Goal: Task Accomplishment & Management: Use online tool/utility

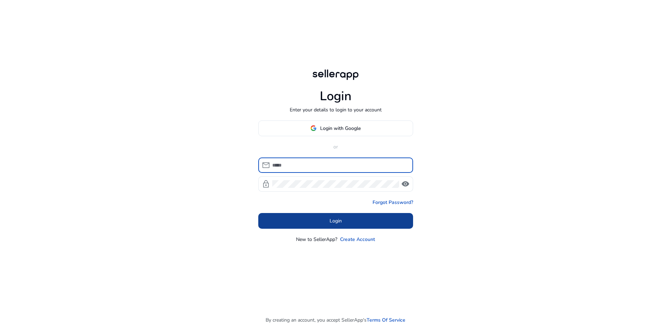
type input "**********"
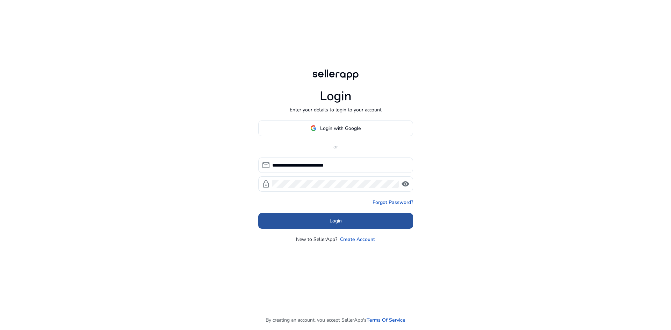
click at [331, 222] on span "Login" at bounding box center [336, 220] width 12 height 7
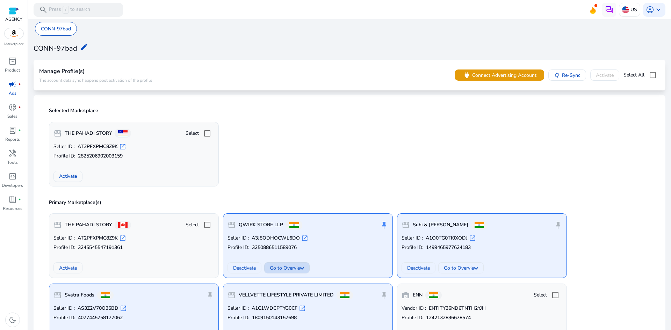
click at [291, 266] on span "Go to Overview" at bounding box center [287, 268] width 34 height 7
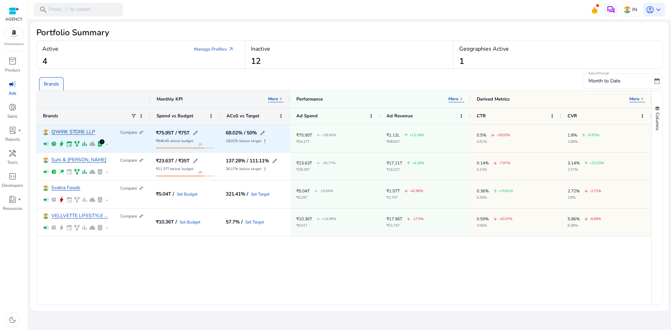
click at [84, 133] on link "QWIRK STORE LLP" at bounding box center [73, 132] width 44 height 5
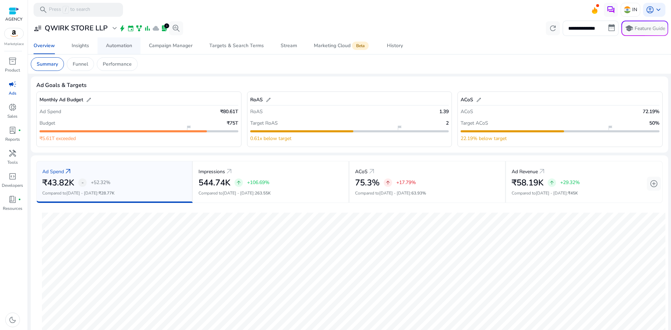
click at [127, 41] on span "Automation" at bounding box center [119, 45] width 26 height 17
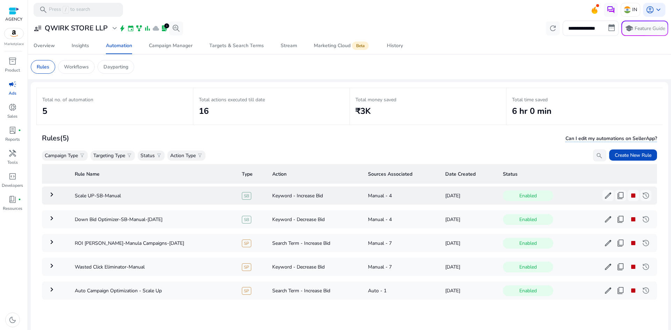
click at [53, 195] on mat-icon "keyboard_arrow_right" at bounding box center [52, 194] width 8 height 8
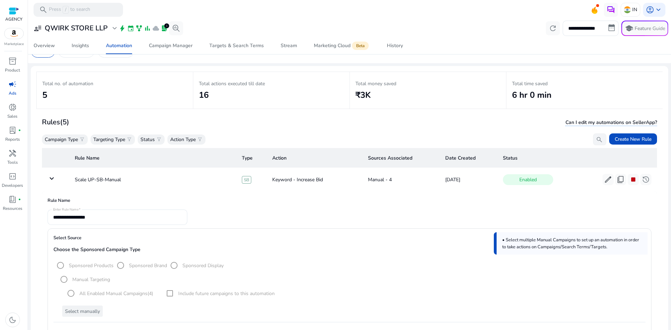
scroll to position [16, 0]
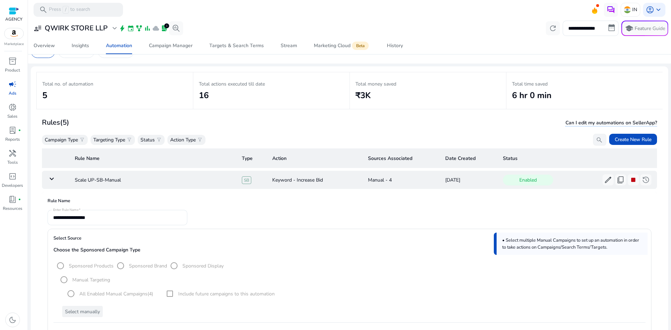
click at [49, 178] on mat-icon "keyboard_arrow_down" at bounding box center [52, 179] width 8 height 8
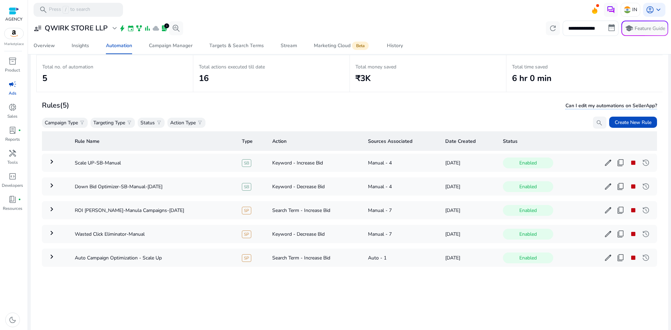
scroll to position [33, 0]
click at [178, 44] on div "Campaign Manager" at bounding box center [171, 45] width 44 height 5
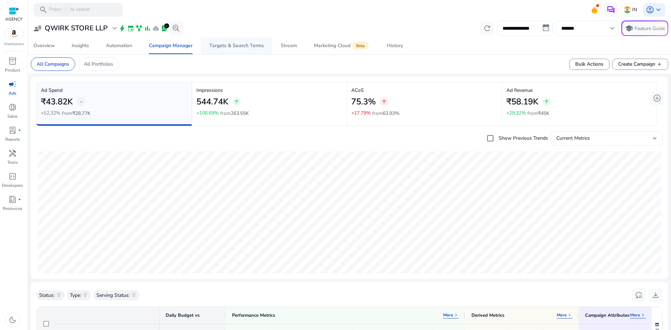
click at [242, 49] on span "Targets & Search Terms" at bounding box center [236, 45] width 55 height 17
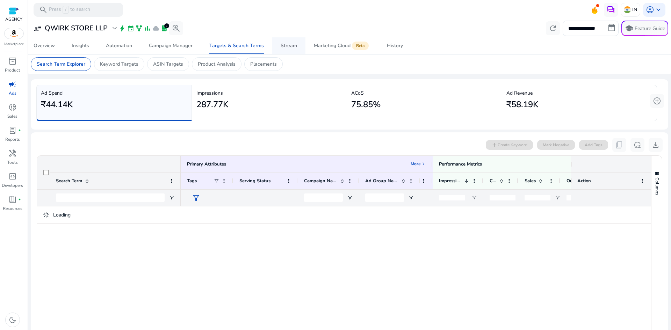
click at [281, 47] on div "Stream" at bounding box center [289, 45] width 16 height 5
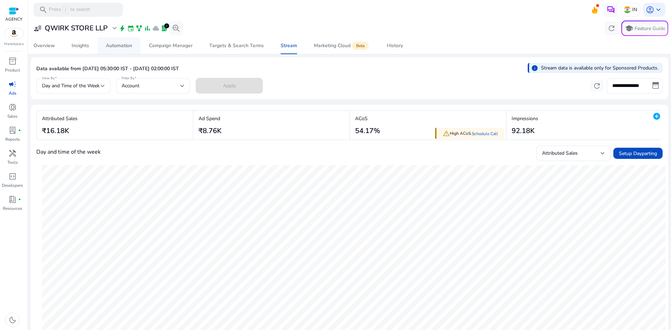
click at [129, 47] on div "Automation" at bounding box center [119, 45] width 26 height 5
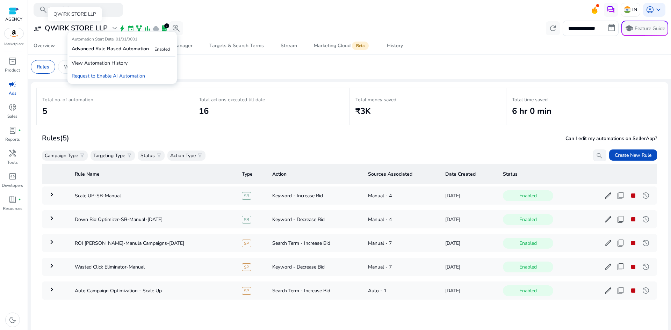
click at [110, 30] on span "expand_more" at bounding box center [114, 28] width 8 height 8
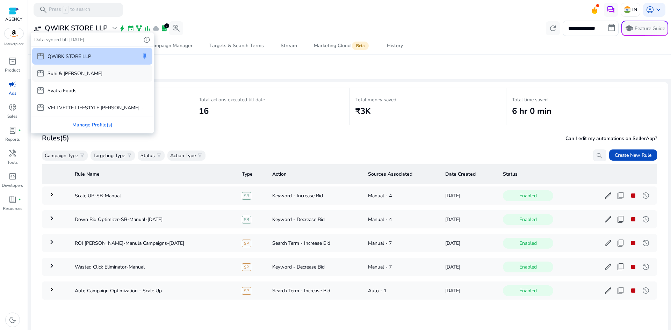
click at [82, 78] on div "storefront Suhi & [PERSON_NAME]" at bounding box center [92, 73] width 120 height 17
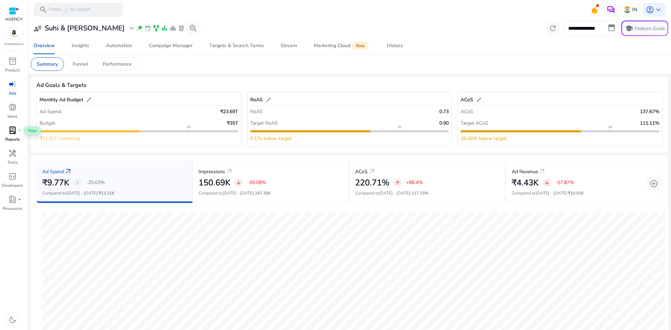
click at [14, 132] on span "lab_profile" at bounding box center [12, 130] width 8 height 8
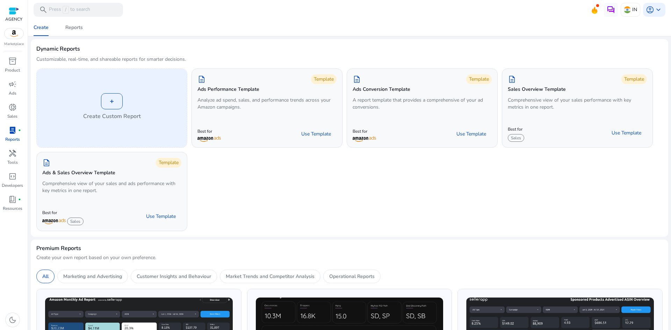
click at [111, 111] on div "+ Create Custom Report" at bounding box center [112, 108] width 150 height 79
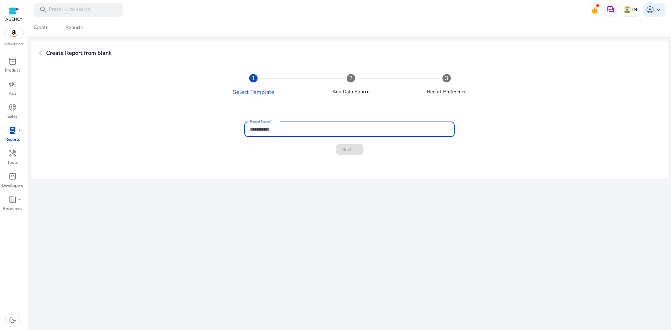
click at [269, 126] on input "Report Name" at bounding box center [349, 129] width 199 height 8
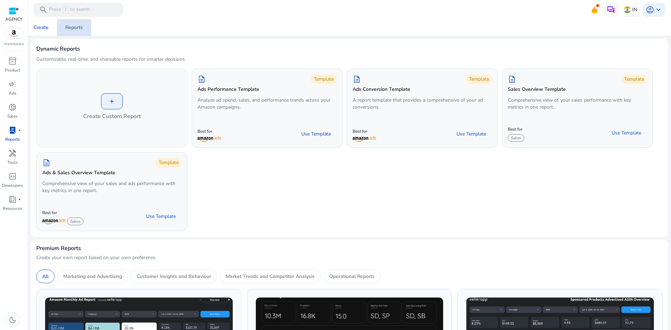
click at [78, 31] on span "Reports" at bounding box center [73, 27] width 17 height 17
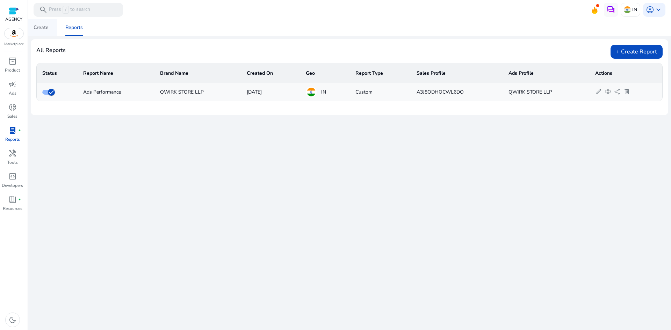
click at [45, 30] on div "Create" at bounding box center [41, 27] width 15 height 5
